Goal: Task Accomplishment & Management: Manage account settings

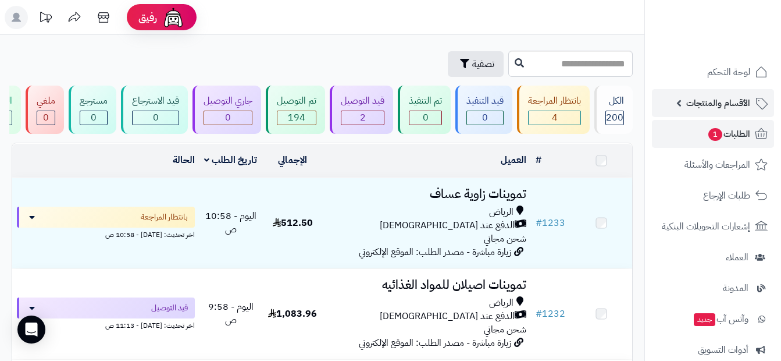
click at [728, 109] on span "الأقسام والمنتجات" at bounding box center [718, 103] width 64 height 16
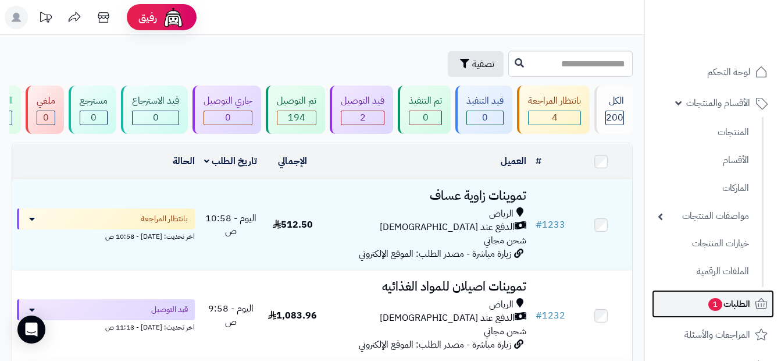
click at [731, 300] on span "الطلبات 1" at bounding box center [728, 303] width 43 height 16
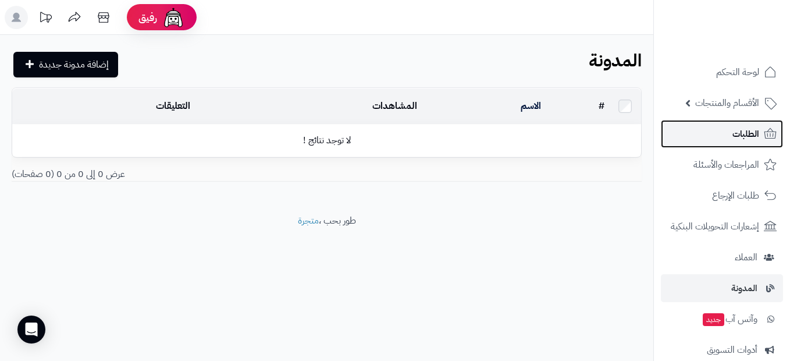
click at [757, 124] on link "الطلبات" at bounding box center [722, 134] width 122 height 28
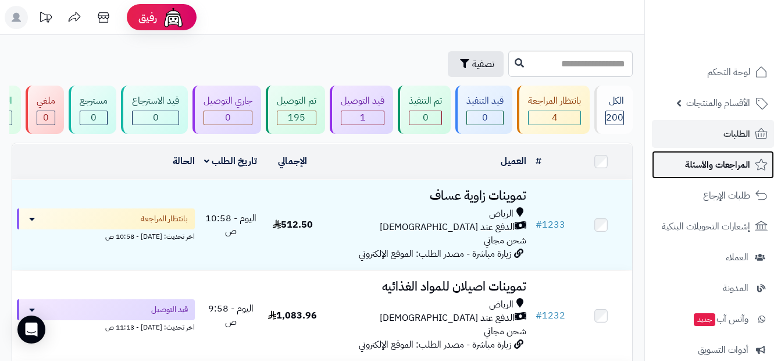
click at [747, 166] on span "المراجعات والأسئلة" at bounding box center [717, 164] width 65 height 16
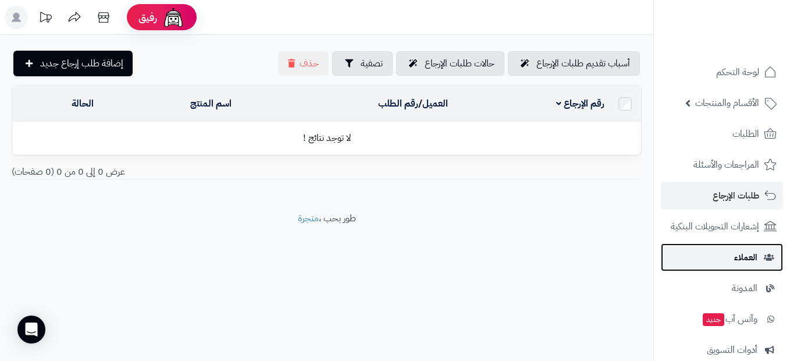
click at [742, 257] on span "العملاء" at bounding box center [745, 257] width 23 height 16
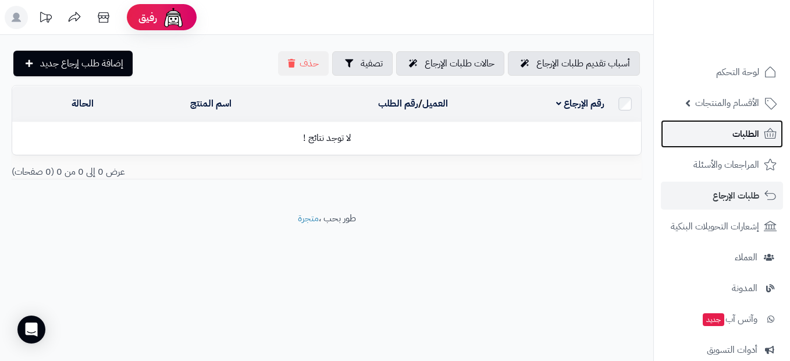
click at [736, 139] on span "الطلبات" at bounding box center [745, 134] width 27 height 16
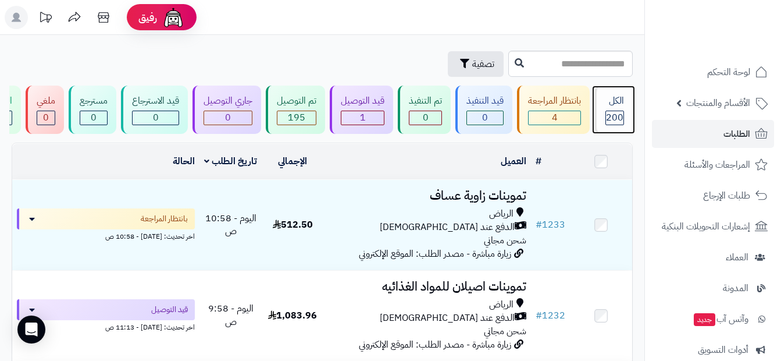
click at [612, 127] on div "الكل 200" at bounding box center [613, 110] width 38 height 48
click at [733, 142] on link "الطلبات" at bounding box center [713, 134] width 122 height 28
